Goal: Transaction & Acquisition: Register for event/course

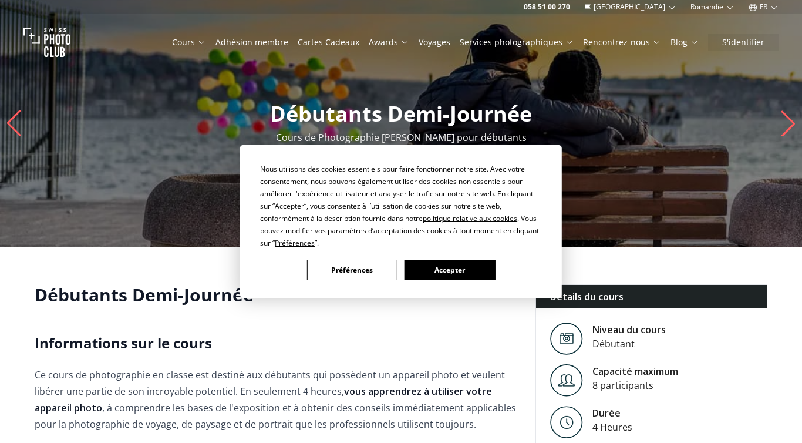
click at [357, 267] on button "Préférences" at bounding box center [352, 270] width 90 height 21
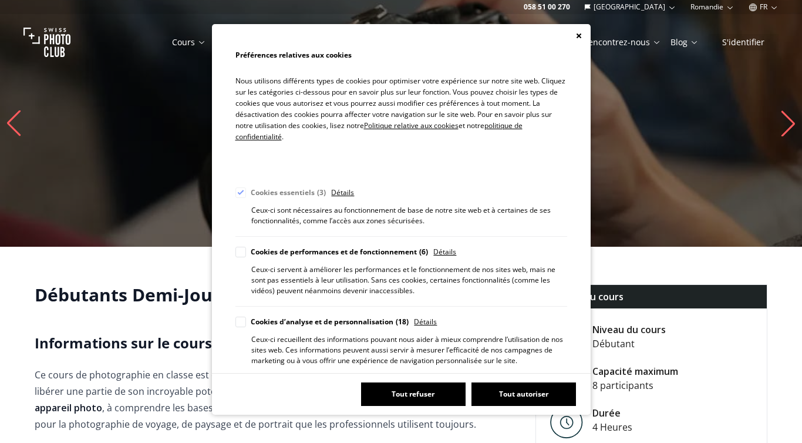
scroll to position [3, 0]
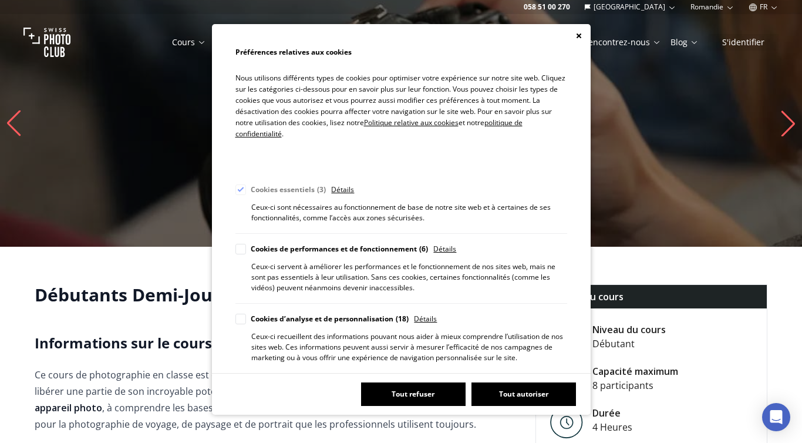
click at [412, 391] on button "Tout refuser" at bounding box center [413, 393] width 105 height 23
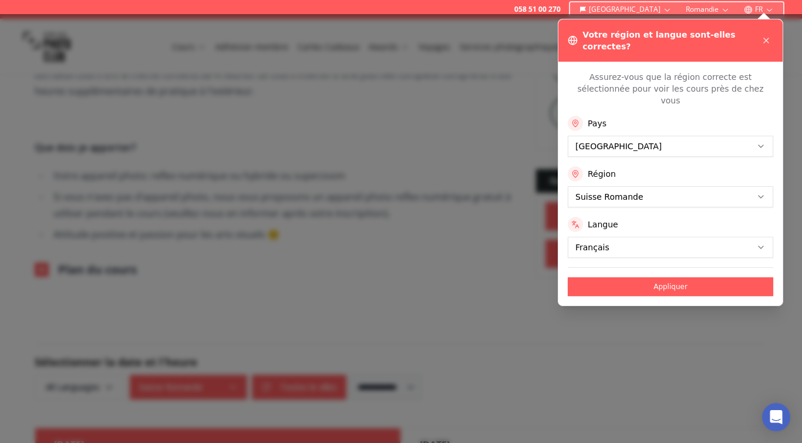
scroll to position [470, 0]
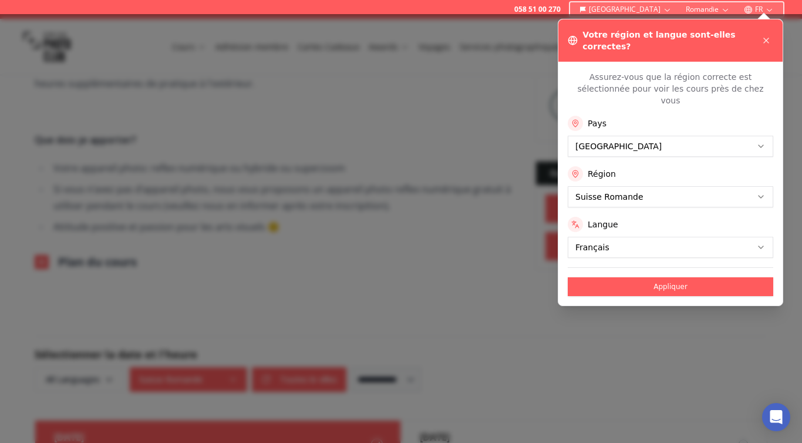
click at [41, 262] on div at bounding box center [401, 228] width 802 height 429
click at [681, 277] on button "Appliquer" at bounding box center [671, 286] width 206 height 19
click at [660, 267] on div "Appliquer" at bounding box center [671, 281] width 206 height 29
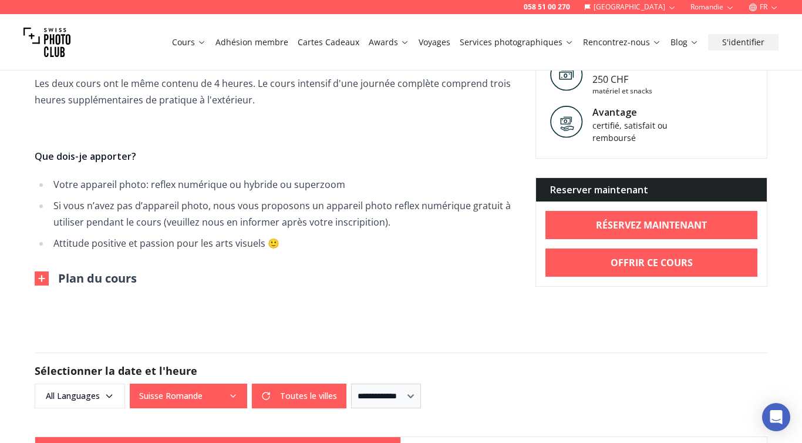
scroll to position [487, 0]
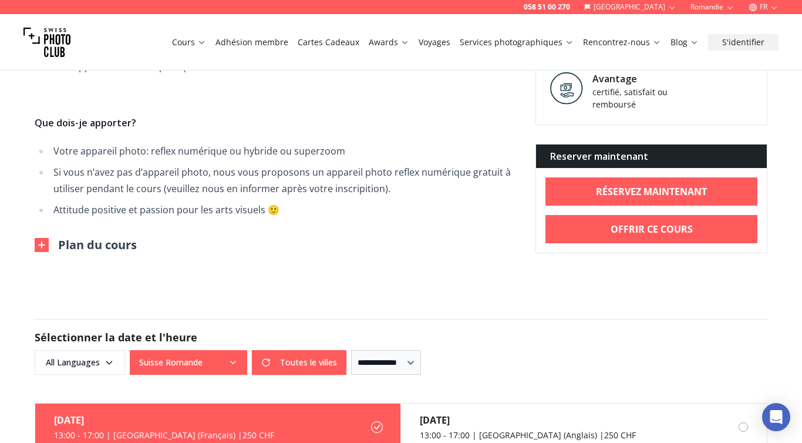
click at [42, 242] on img at bounding box center [42, 245] width 14 height 14
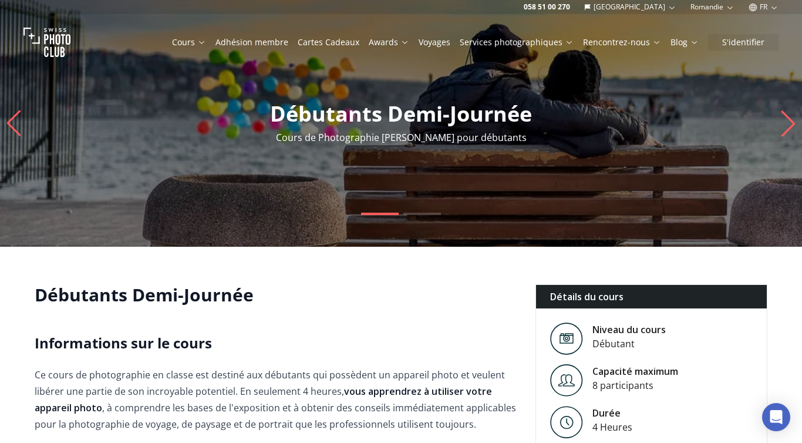
scroll to position [0, 0]
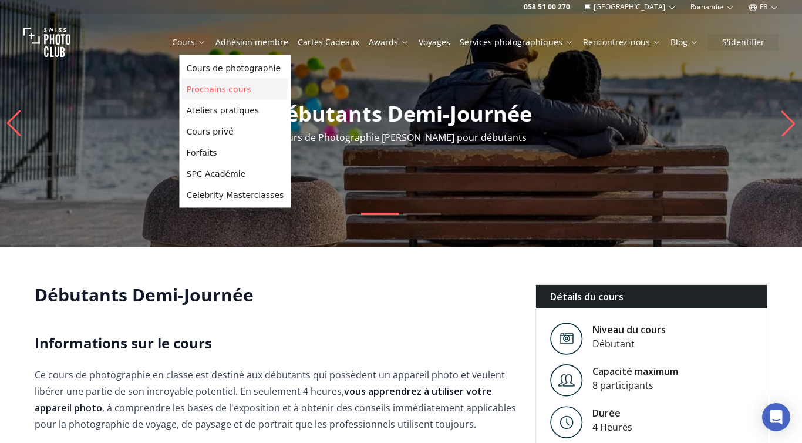
click at [204, 88] on link "Prochains cours" at bounding box center [235, 89] width 107 height 21
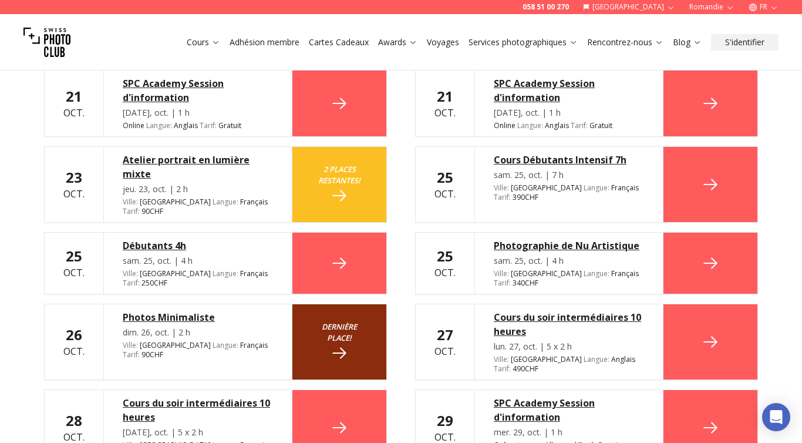
scroll to position [880, 0]
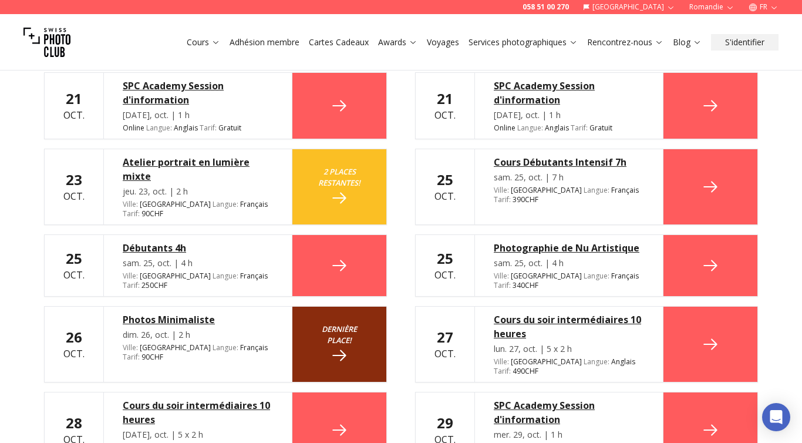
click at [170, 241] on div "Débutants 4h" at bounding box center [198, 248] width 150 height 14
